Goal: Task Accomplishment & Management: Manage account settings

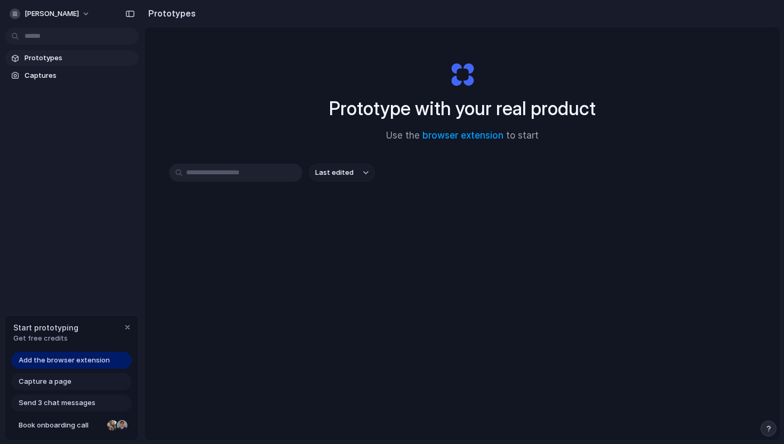
click at [110, 223] on div "[PERSON_NAME] Prototypes Captures Start prototyping Get free credits Add the br…" at bounding box center [72, 222] width 144 height 444
click at [71, 15] on button "[PERSON_NAME]" at bounding box center [50, 13] width 90 height 17
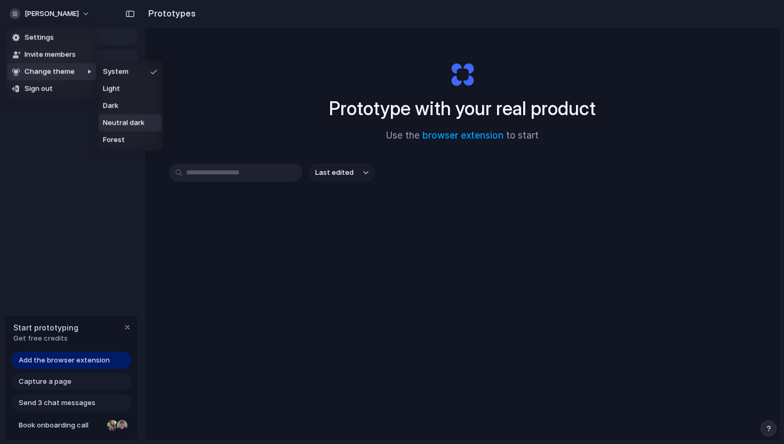
click at [106, 130] on li "Neutral dark" at bounding box center [130, 123] width 63 height 17
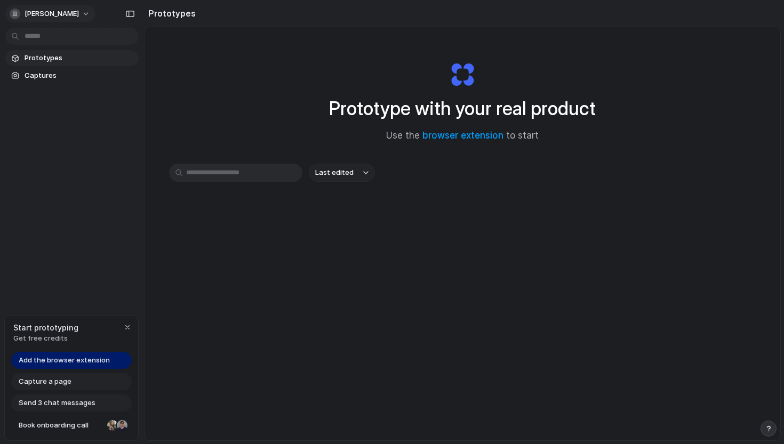
click at [62, 14] on span "[PERSON_NAME]" at bounding box center [52, 14] width 54 height 11
click at [99, 206] on div "Settings Invite members Change theme Sign out" at bounding box center [392, 222] width 784 height 444
click at [44, 15] on span "[PERSON_NAME]" at bounding box center [52, 14] width 54 height 11
click at [45, 35] on span "Settings" at bounding box center [39, 38] width 29 height 11
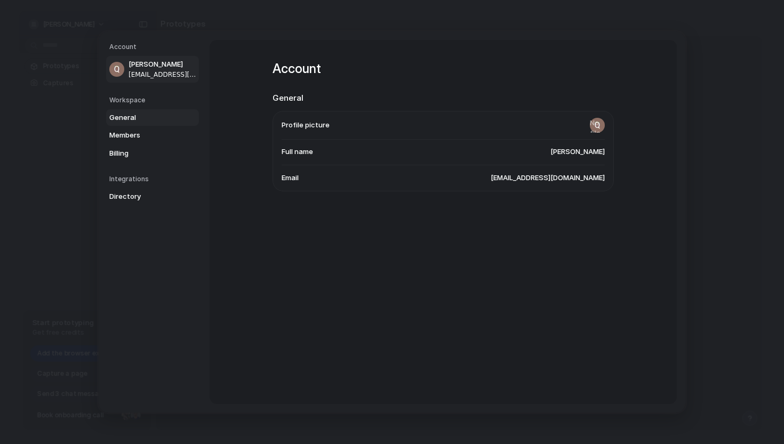
click at [133, 115] on span "General" at bounding box center [143, 117] width 68 height 11
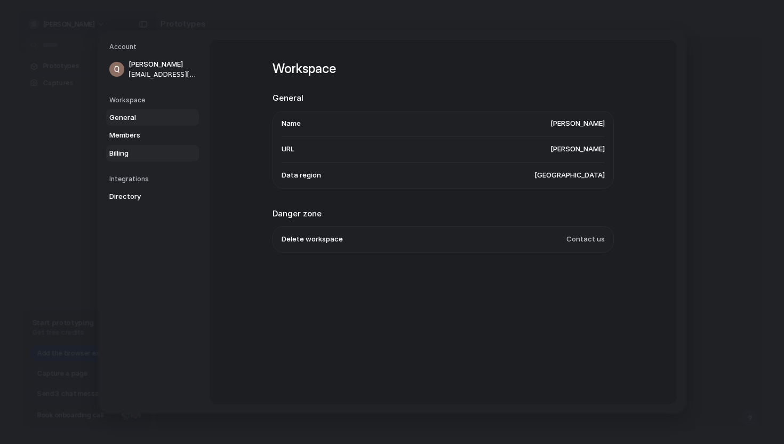
click at [146, 148] on span "Billing" at bounding box center [143, 153] width 68 height 11
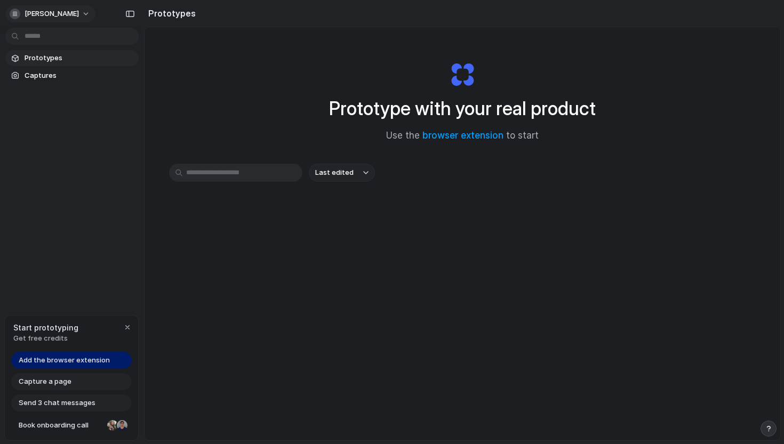
click at [70, 12] on button "[PERSON_NAME]" at bounding box center [50, 13] width 90 height 17
click at [68, 195] on div "Settings Invite members Change theme Sign out" at bounding box center [392, 222] width 784 height 444
click at [47, 338] on span "Get free credits" at bounding box center [45, 338] width 65 height 11
click at [107, 365] on div "Add the browser extension" at bounding box center [71, 360] width 120 height 17
click at [58, 358] on span "Add the browser extension" at bounding box center [64, 360] width 91 height 11
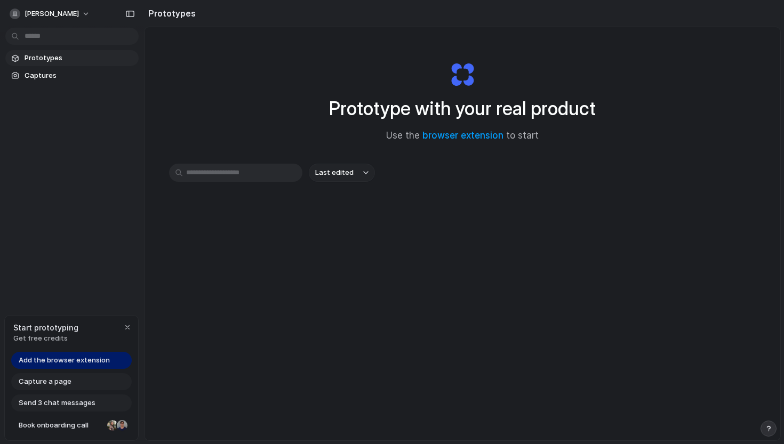
click at [58, 358] on span "Add the browser extension" at bounding box center [64, 360] width 91 height 11
click at [474, 138] on link "browser extension" at bounding box center [462, 135] width 81 height 11
